Goal: Task Accomplishment & Management: Complete application form

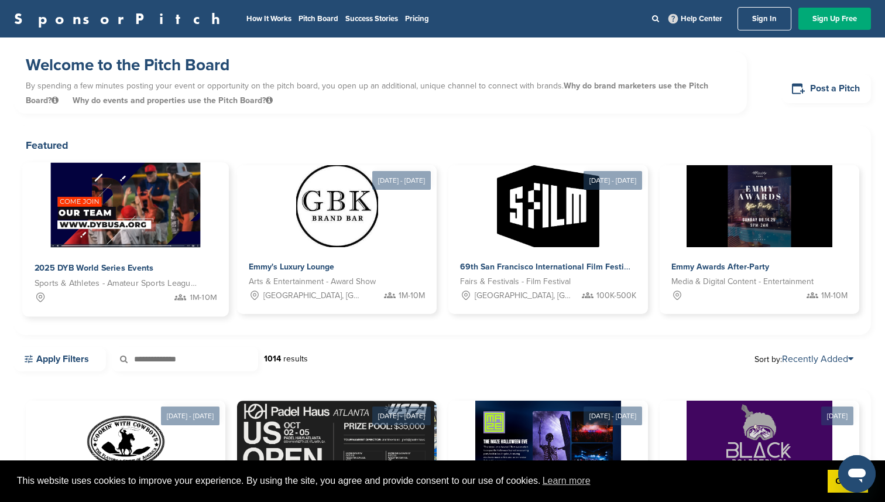
click at [183, 280] on span "Sports & Athletes - Amateur Sports Leagues" at bounding box center [117, 283] width 164 height 13
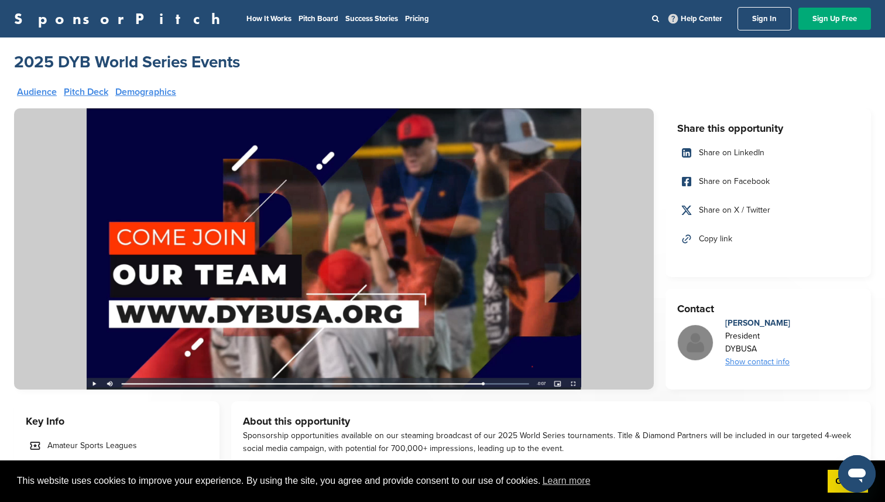
click at [764, 340] on div "President" at bounding box center [758, 336] width 65 height 13
click at [761, 358] on div "Show contact info" at bounding box center [758, 361] width 65 height 13
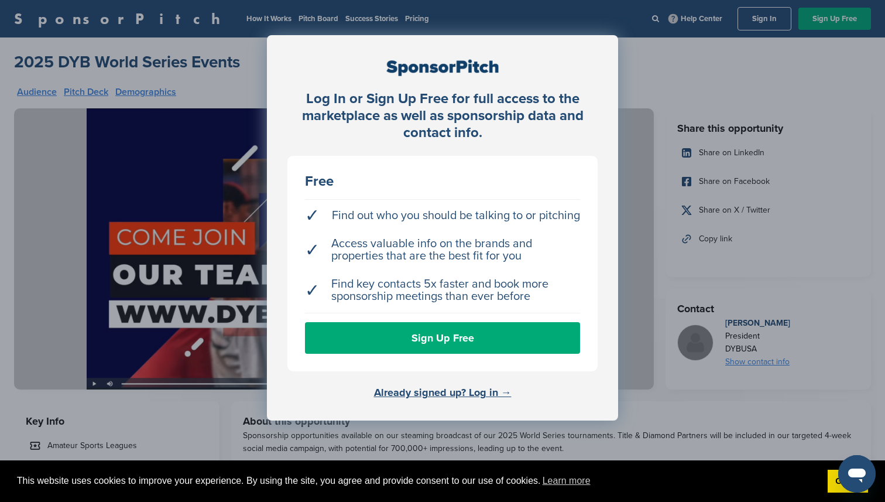
click at [660, 320] on div "Log In or Sign Up Free for full access to the marketplace as well as sponsorshi…" at bounding box center [442, 280] width 885 height 560
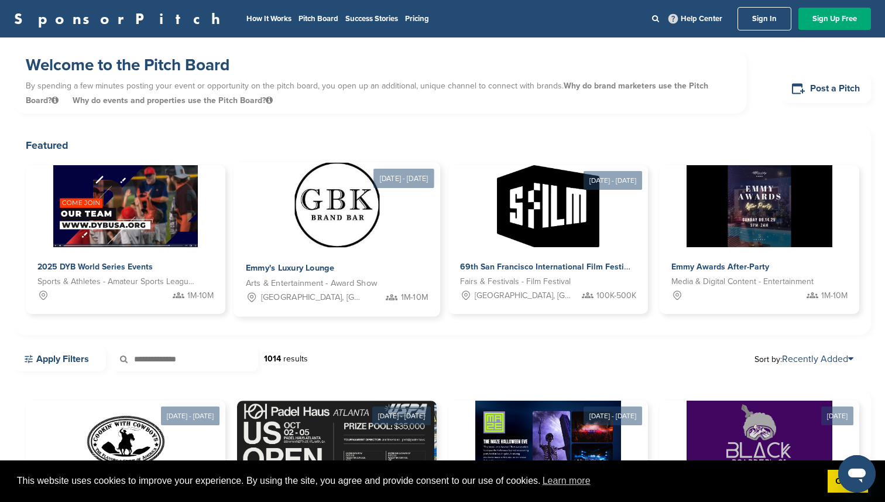
click at [294, 261] on div "Emmy's Luxury Lounge" at bounding box center [299, 268] width 107 height 17
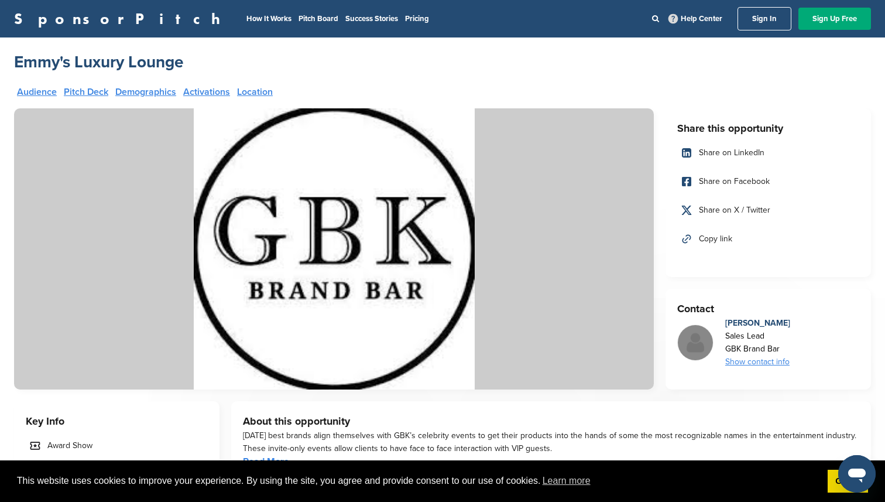
click at [770, 16] on link "Sign In" at bounding box center [765, 18] width 54 height 23
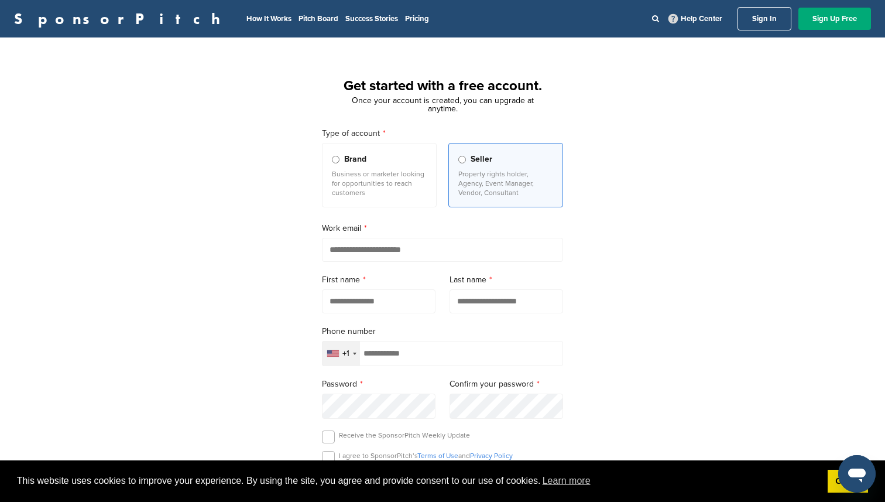
click at [350, 247] on input "email" at bounding box center [442, 250] width 241 height 24
type input "**********"
type input "*****"
type input "**********"
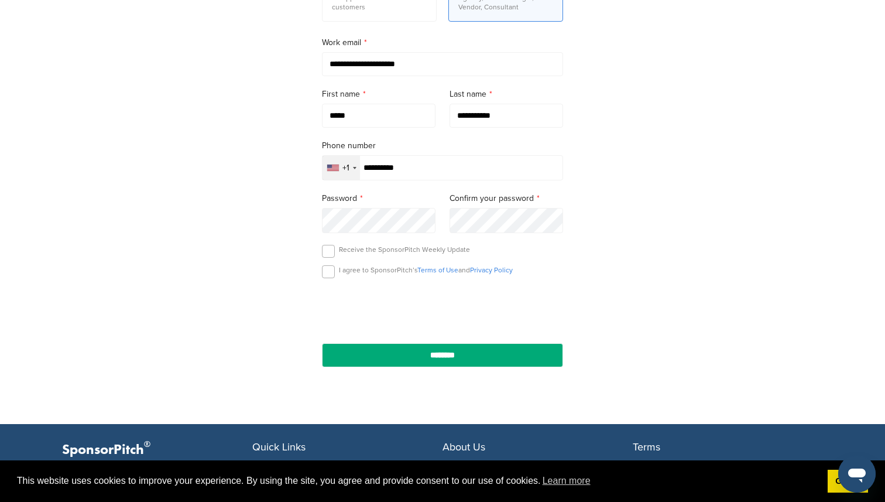
scroll to position [182, 0]
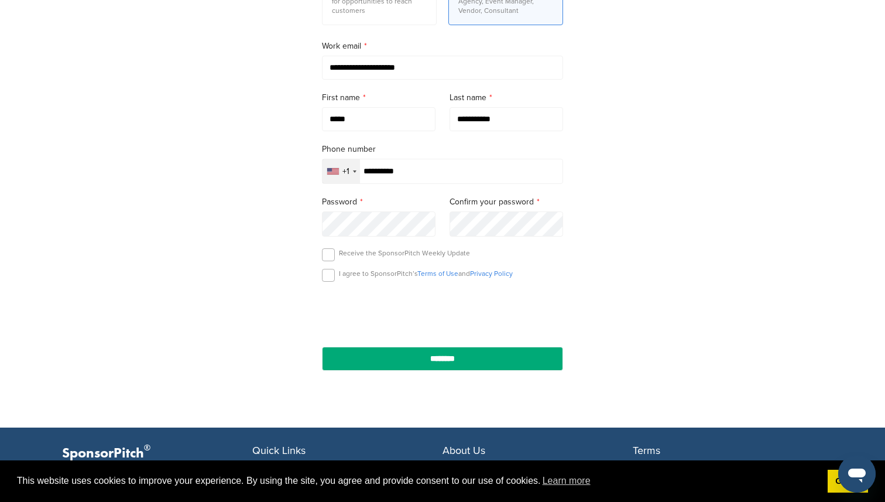
click at [379, 277] on p "I agree to SponsorPitch’s Terms of Use and Privacy Policy" at bounding box center [426, 273] width 174 height 9
click at [326, 275] on label at bounding box center [328, 275] width 13 height 13
click at [387, 377] on div "**********" at bounding box center [442, 164] width 269 height 466
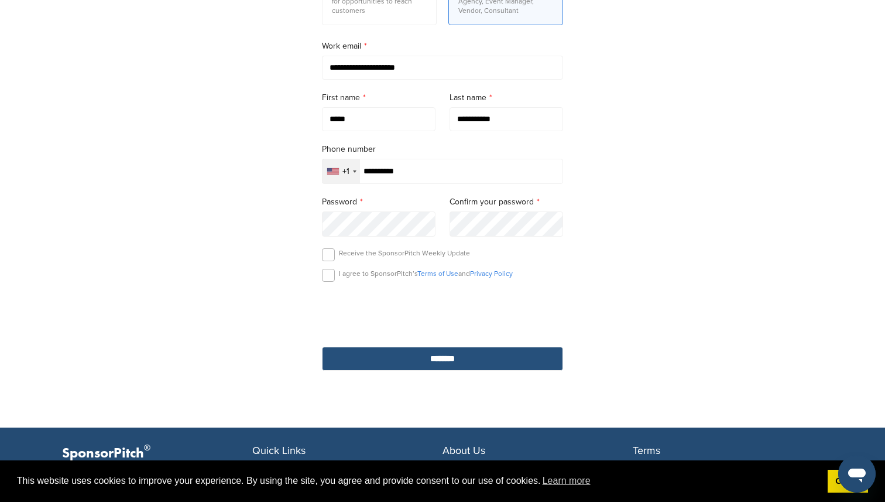
click at [396, 355] on input "********" at bounding box center [442, 359] width 241 height 24
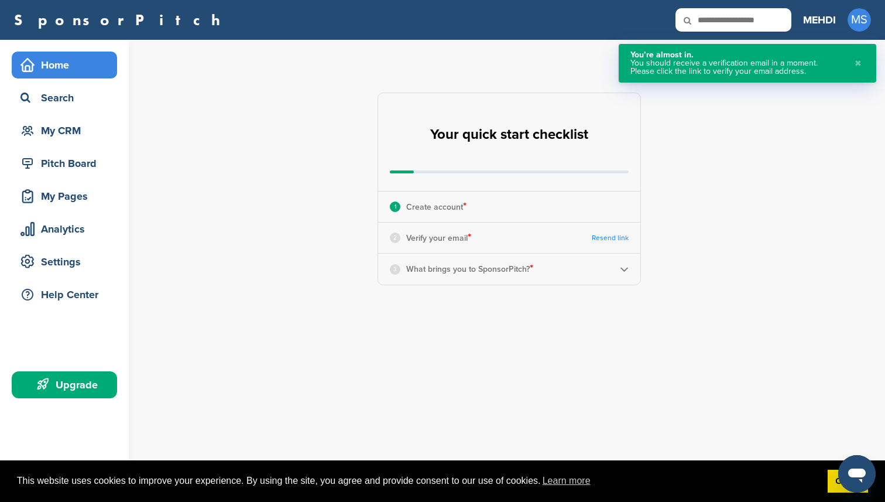
click at [863, 59] on button "✖" at bounding box center [858, 63] width 13 height 25
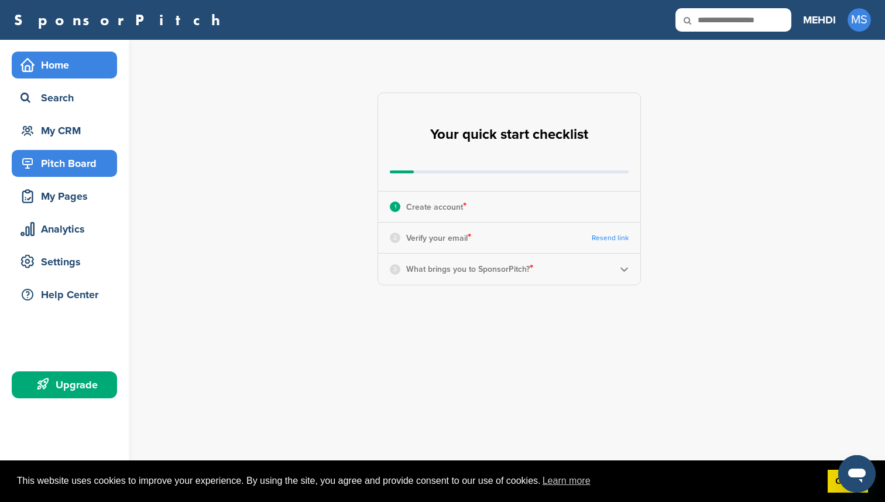
click at [70, 153] on div "Pitch Board" at bounding box center [68, 163] width 100 height 21
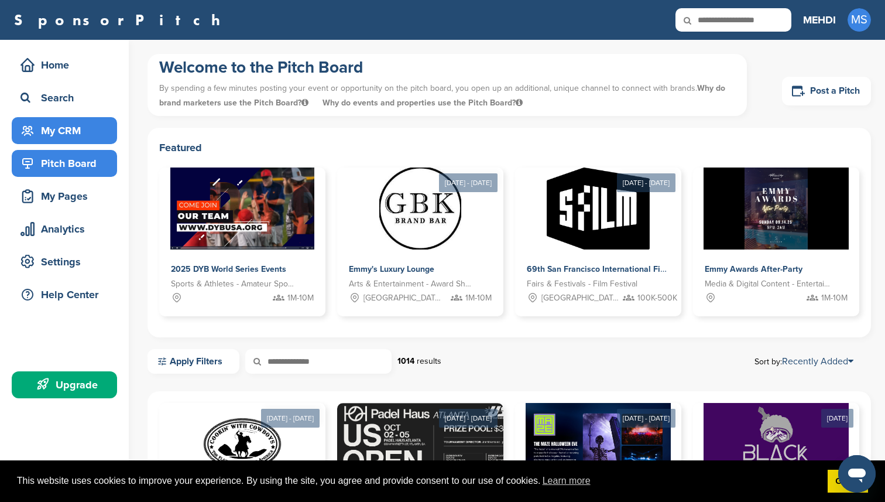
click at [67, 132] on div "My CRM" at bounding box center [68, 130] width 100 height 21
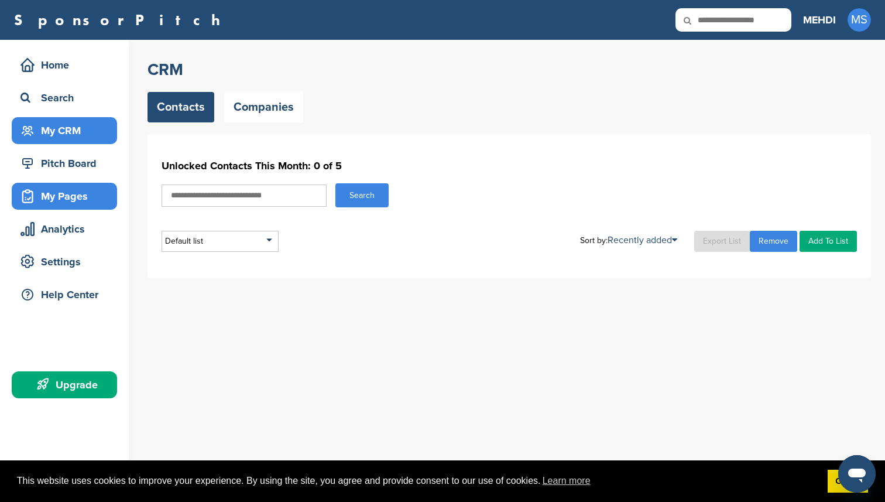
click at [80, 196] on div "My Pages" at bounding box center [68, 196] width 100 height 21
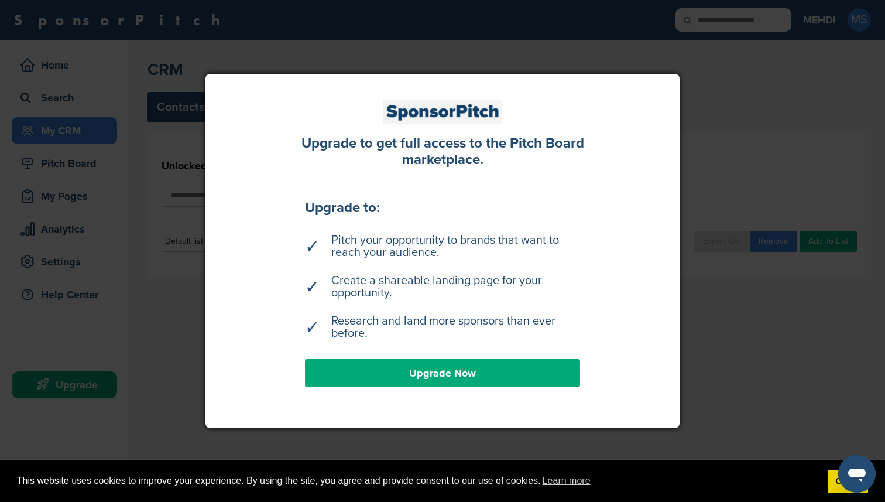
click at [419, 374] on link "Upgrade Now" at bounding box center [442, 373] width 275 height 28
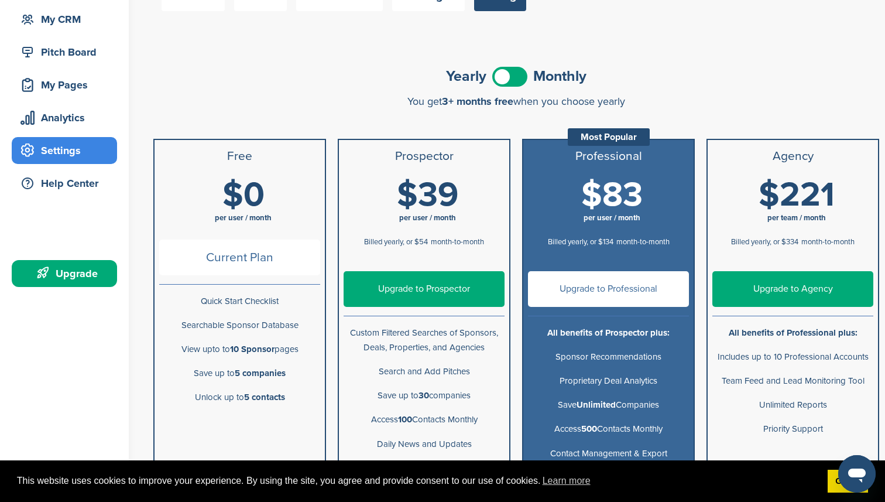
click at [513, 69] on span at bounding box center [509, 77] width 35 height 20
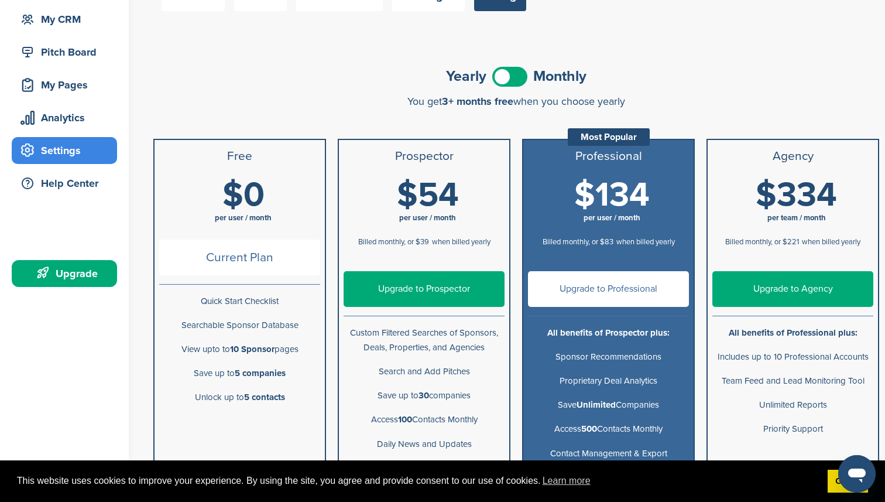
click at [513, 69] on span at bounding box center [509, 77] width 35 height 20
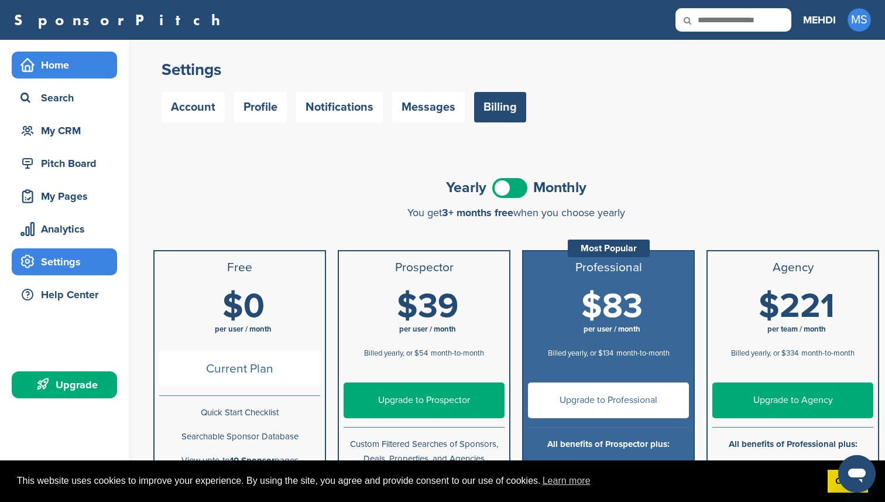
click at [68, 75] on div "Home" at bounding box center [68, 64] width 100 height 21
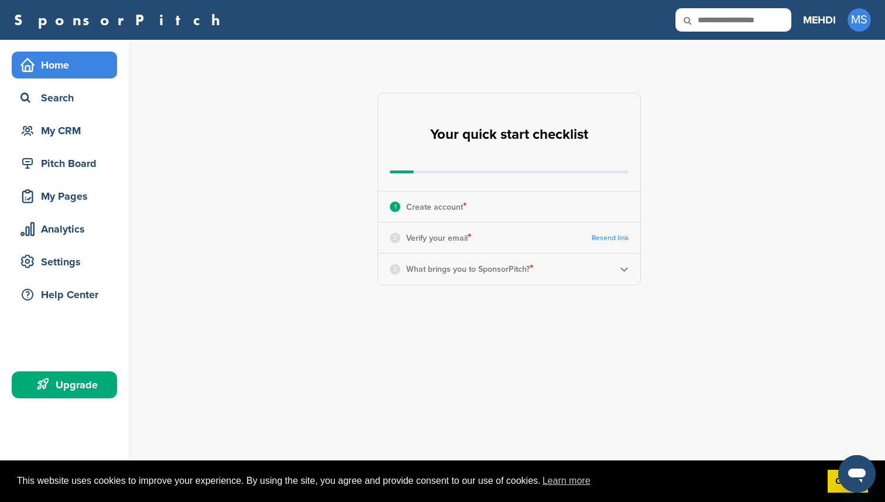
click at [55, 15] on link "SponsorPitch" at bounding box center [121, 19] width 214 height 15
click at [48, 262] on div "Settings" at bounding box center [68, 261] width 100 height 21
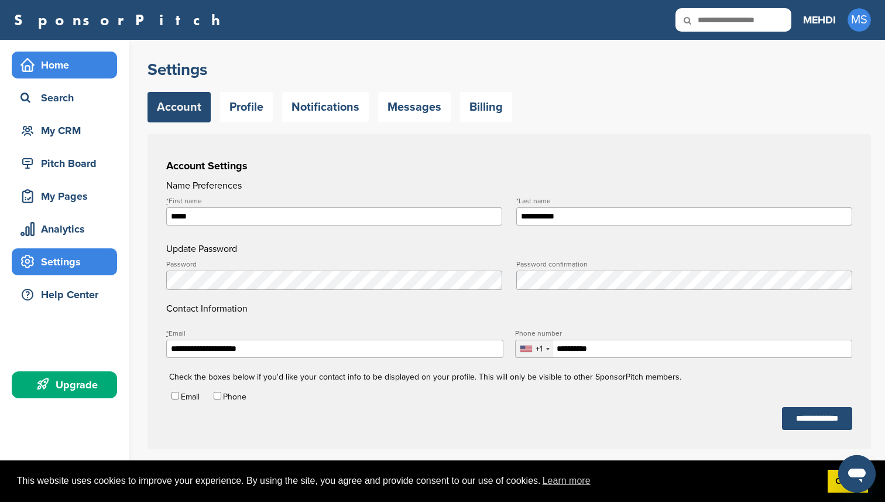
click at [73, 61] on div "Home" at bounding box center [68, 64] width 100 height 21
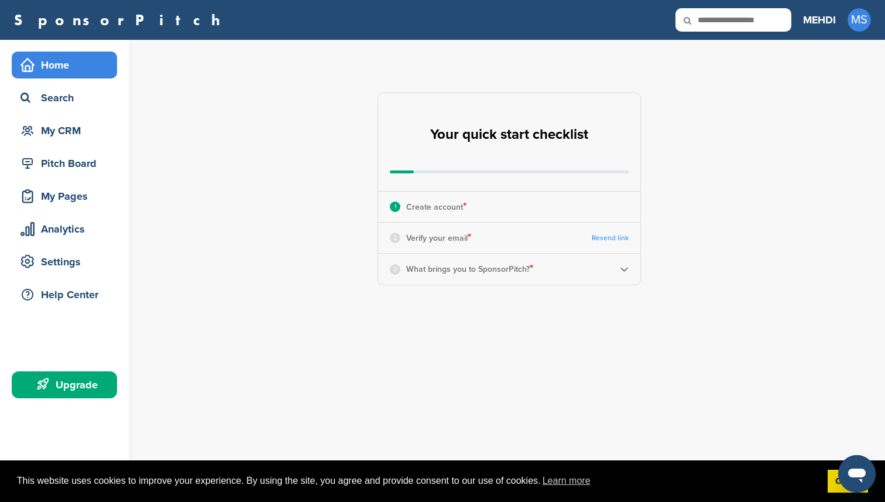
click at [617, 268] on div "3 What brings you to SponsorPitch? *" at bounding box center [509, 269] width 262 height 30
click at [630, 268] on div "3 What brings you to SponsorPitch? *" at bounding box center [509, 269] width 262 height 30
click at [618, 268] on div "3 What brings you to SponsorPitch? *" at bounding box center [509, 269] width 262 height 30
click at [619, 268] on div "3 What brings you to SponsorPitch? *" at bounding box center [509, 269] width 262 height 30
click at [620, 268] on img at bounding box center [624, 269] width 9 height 9
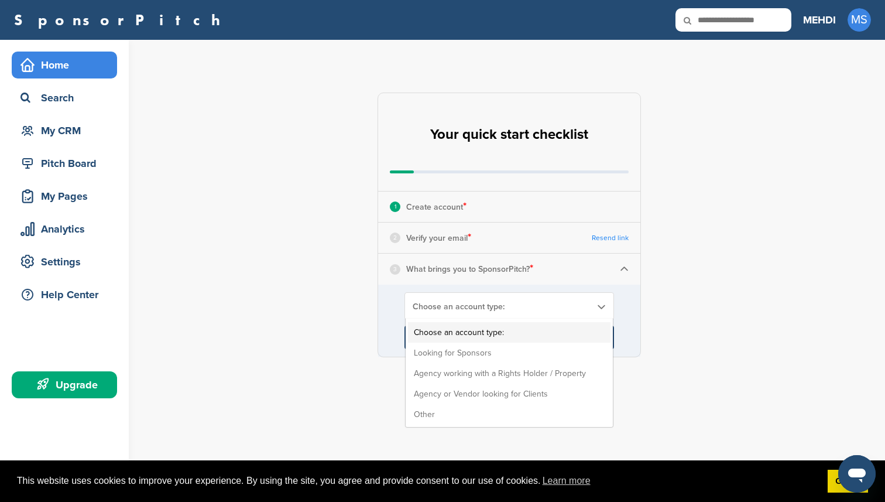
click at [590, 295] on div "Choose an account type: Choose an account type: Looking for Sponsors Agency wor…" at bounding box center [510, 306] width 210 height 28
click at [516, 337] on li "Choose an account type:" at bounding box center [509, 332] width 203 height 20
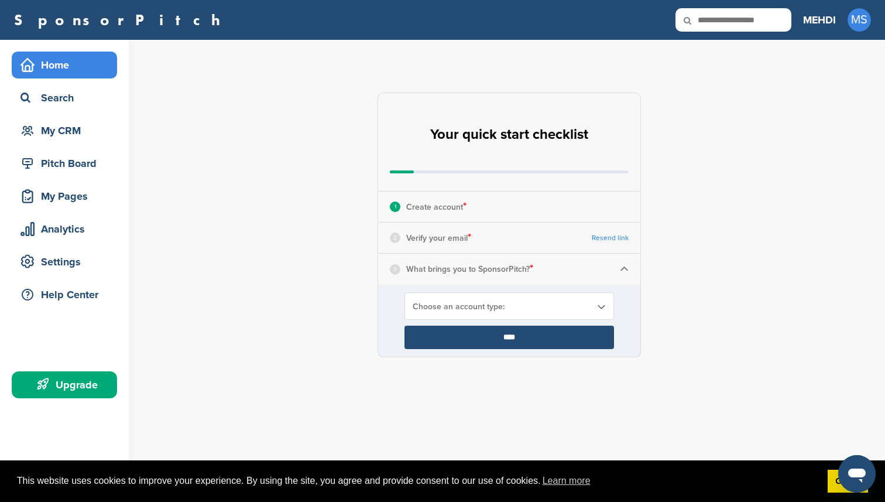
click at [532, 289] on form "**********" at bounding box center [509, 321] width 262 height 72
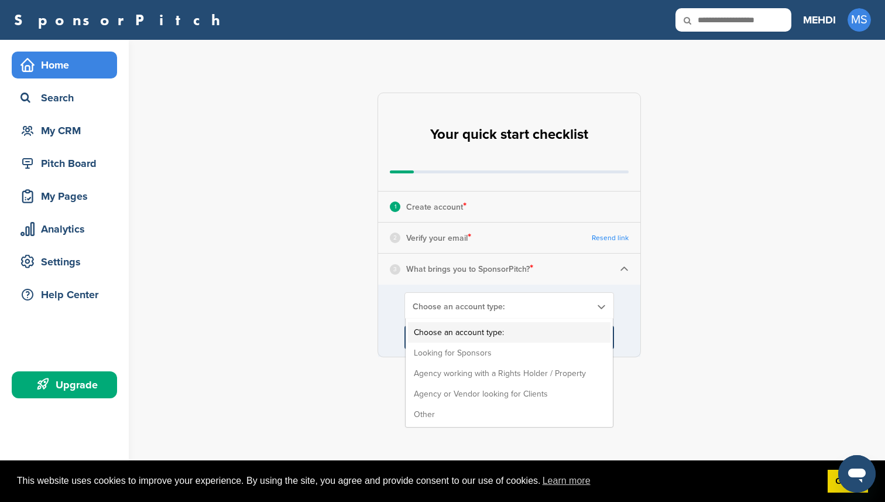
click at [528, 298] on div "Choose an account type: Choose an account type: Looking for Sponsors Agency wor…" at bounding box center [510, 306] width 210 height 28
click at [497, 353] on li "Looking for Sponsors" at bounding box center [509, 353] width 203 height 20
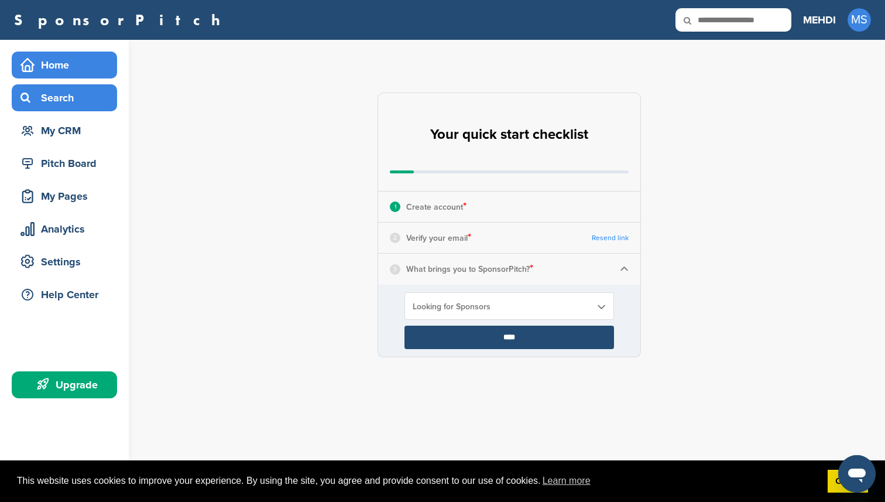
click at [53, 110] on div "Search" at bounding box center [64, 97] width 105 height 27
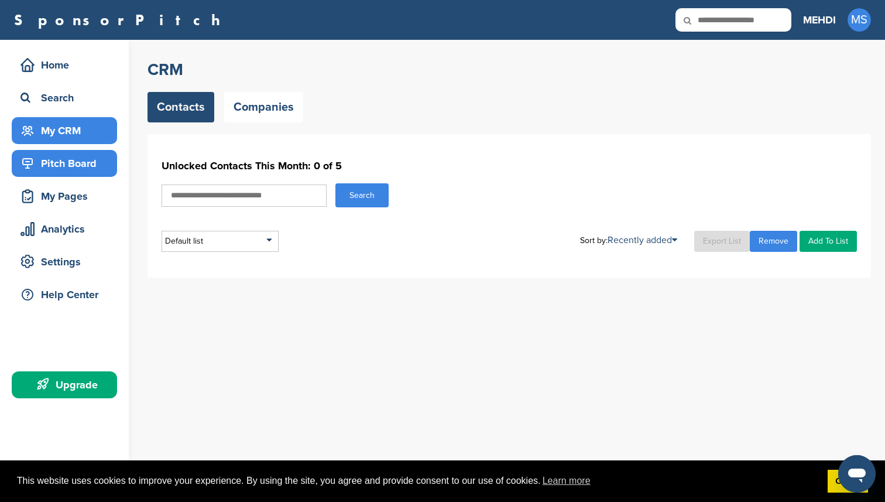
click at [54, 157] on div "Pitch Board" at bounding box center [68, 163] width 100 height 21
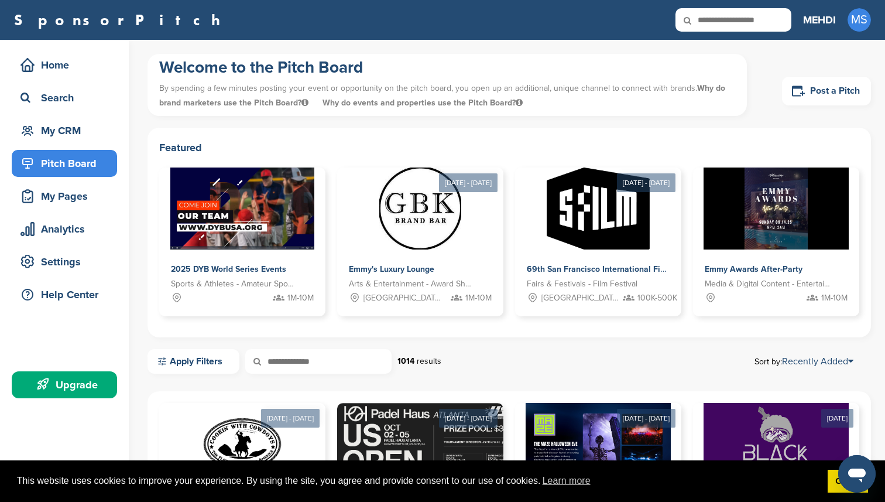
click at [61, 171] on div "Pitch Board" at bounding box center [68, 163] width 100 height 21
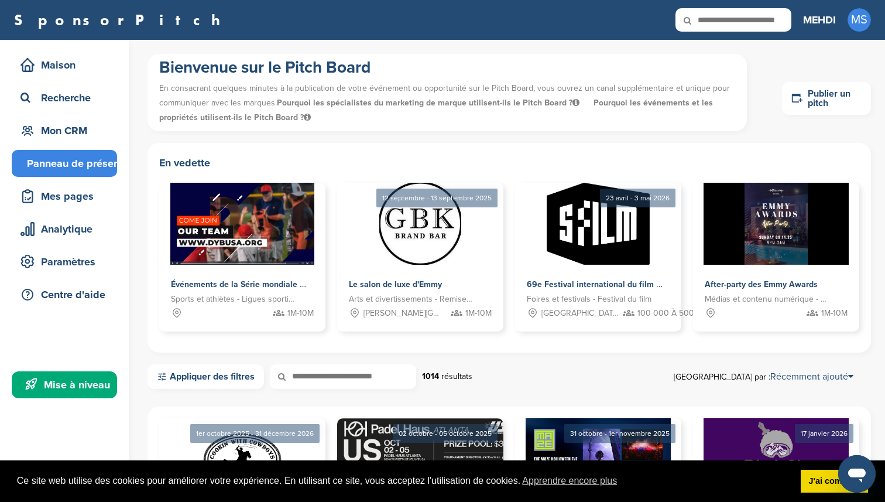
click at [494, 73] on h1 "Bienvenue sur le Pitch Board" at bounding box center [447, 67] width 576 height 21
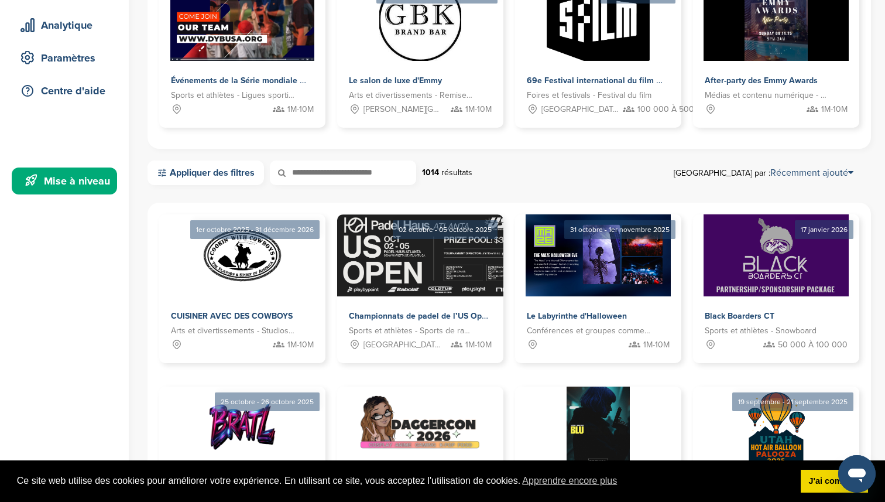
scroll to position [211, 0]
